Goal: Transaction & Acquisition: Book appointment/travel/reservation

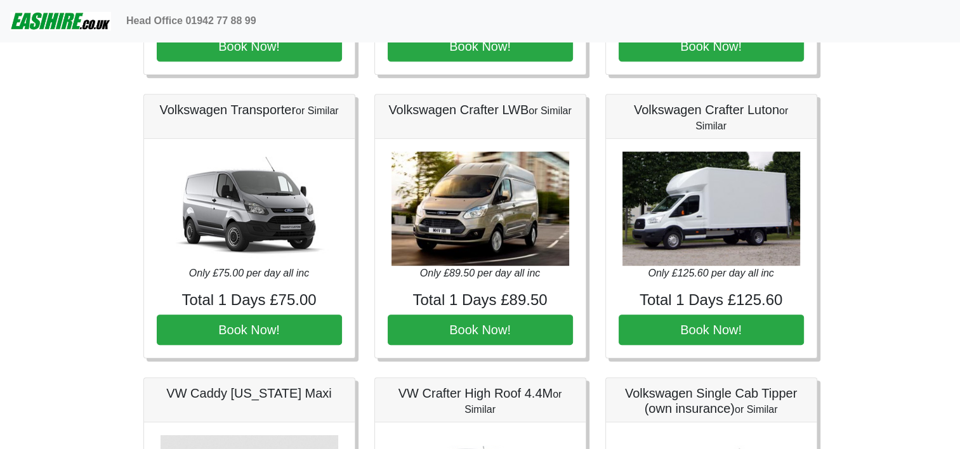
scroll to position [558, 0]
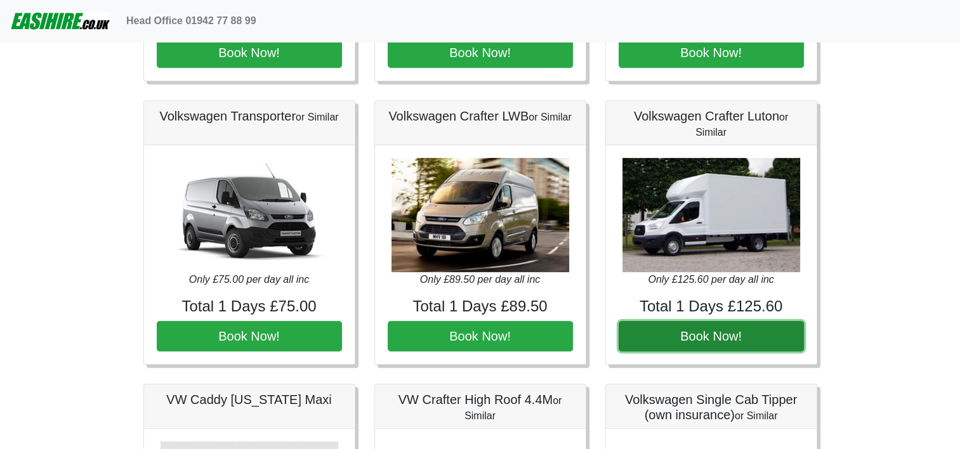
click at [739, 330] on button "Book Now!" at bounding box center [710, 336] width 185 height 30
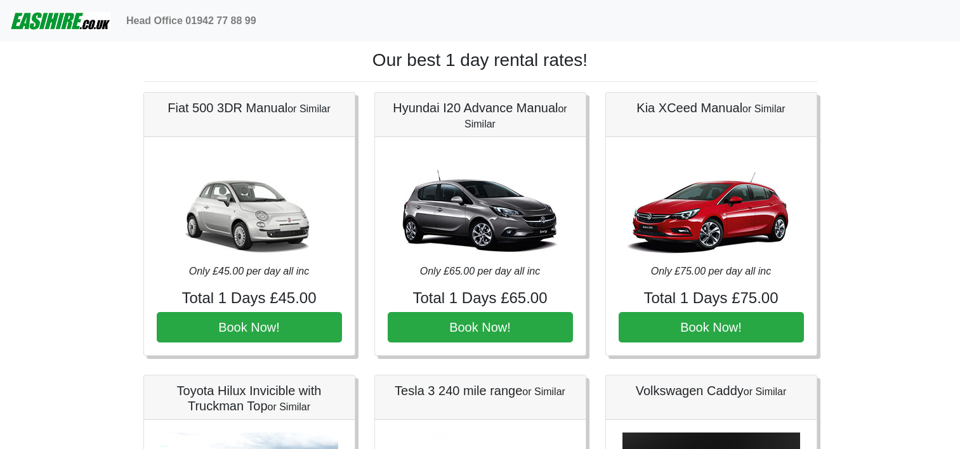
scroll to position [558, 0]
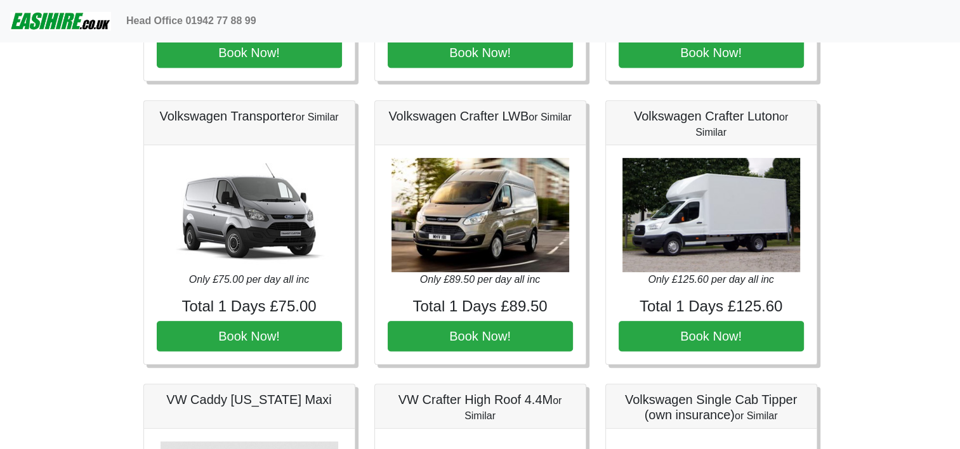
click at [748, 204] on img at bounding box center [711, 215] width 178 height 114
click at [713, 114] on h5 "Volkswagen Crafter Luton or Similar" at bounding box center [710, 123] width 185 height 30
click at [709, 230] on img at bounding box center [711, 215] width 178 height 114
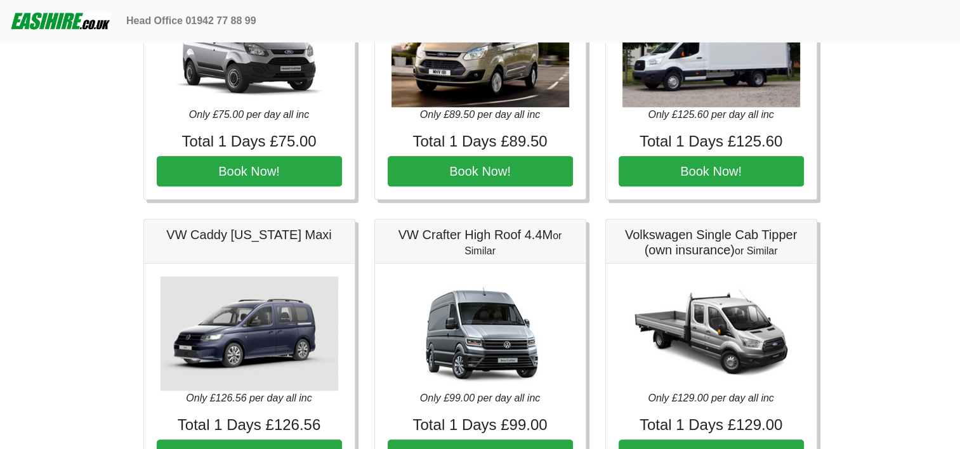
scroll to position [0, 0]
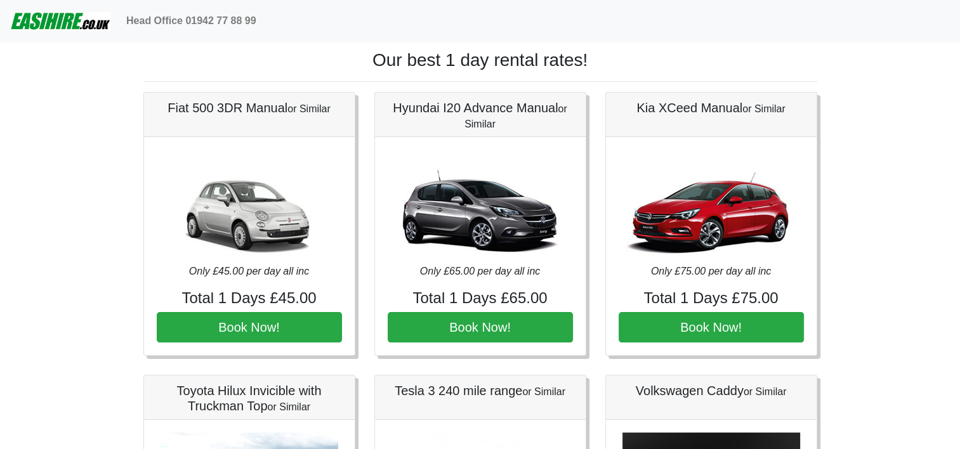
click at [71, 18] on img at bounding box center [60, 20] width 101 height 25
click at [173, 18] on b "Head Office 01942 77 88 99" at bounding box center [191, 20] width 130 height 11
